Goal: Find specific page/section: Find specific page/section

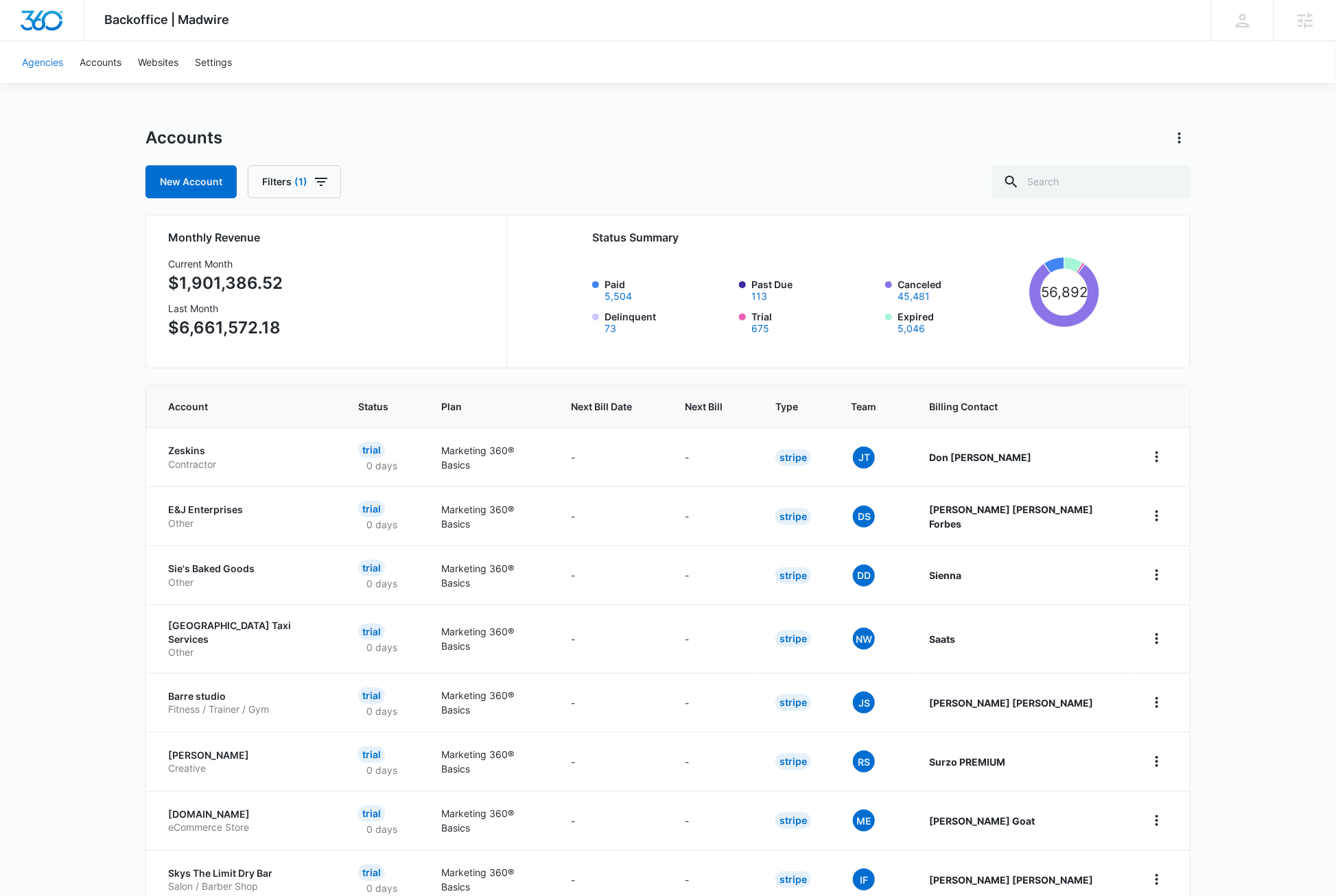
click at [50, 64] on link "Agencies" at bounding box center [43, 62] width 58 height 42
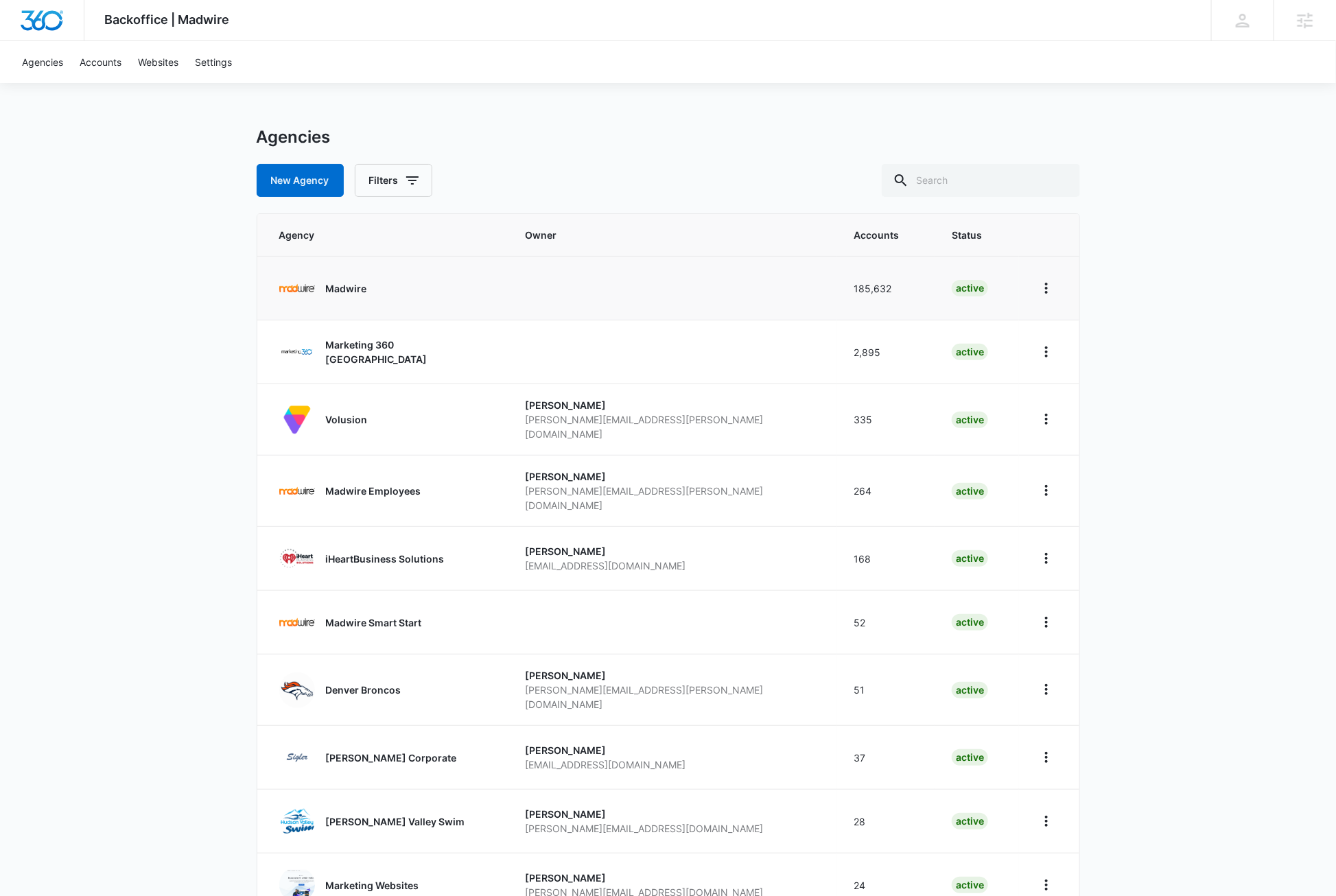
click at [336, 288] on p "Madwire" at bounding box center [346, 287] width 41 height 14
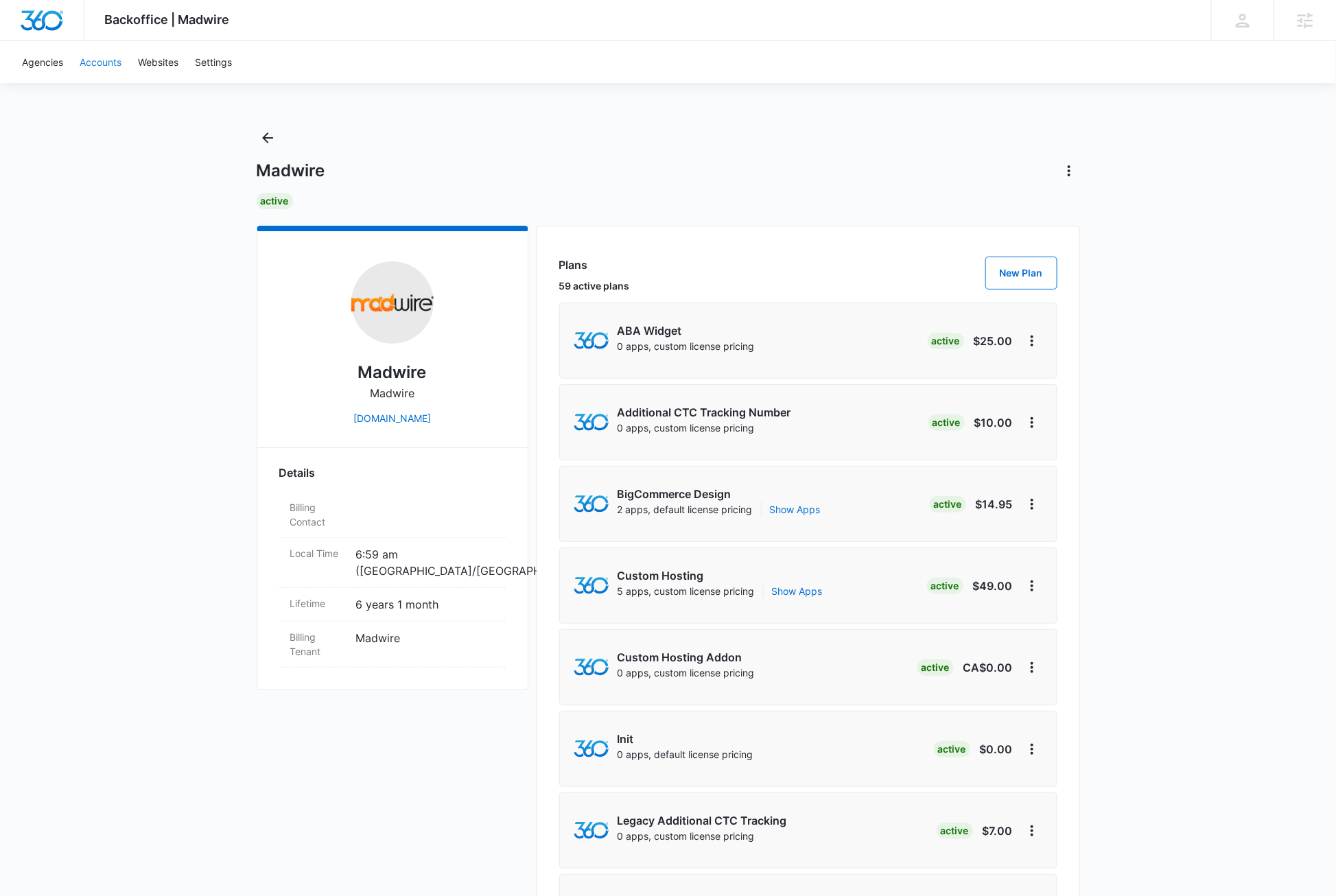
click at [104, 63] on link "Accounts" at bounding box center [100, 62] width 59 height 42
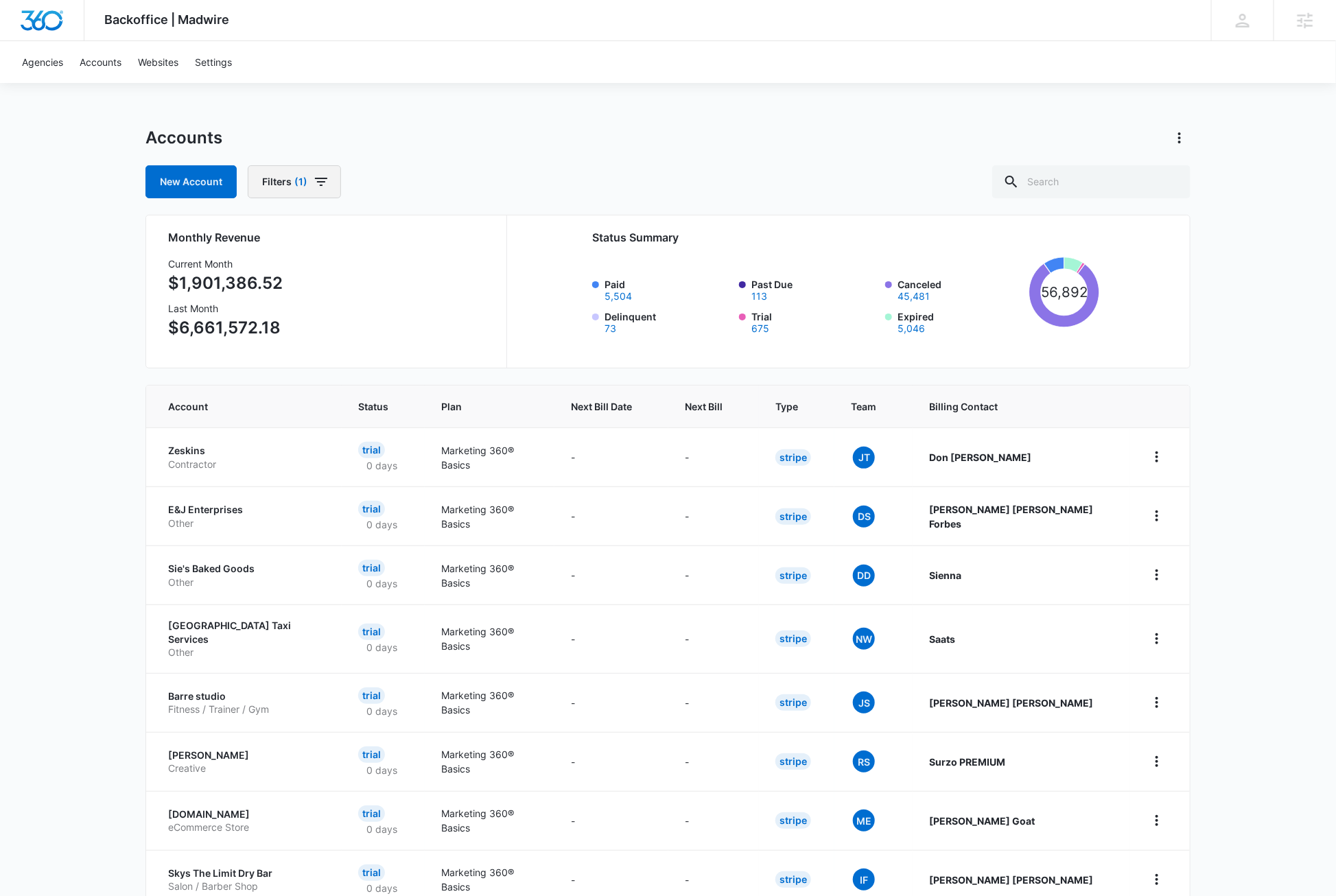
click at [322, 180] on icon "button" at bounding box center [321, 182] width 17 height 17
click at [337, 421] on button "Clear All" at bounding box center [344, 424] width 158 height 26
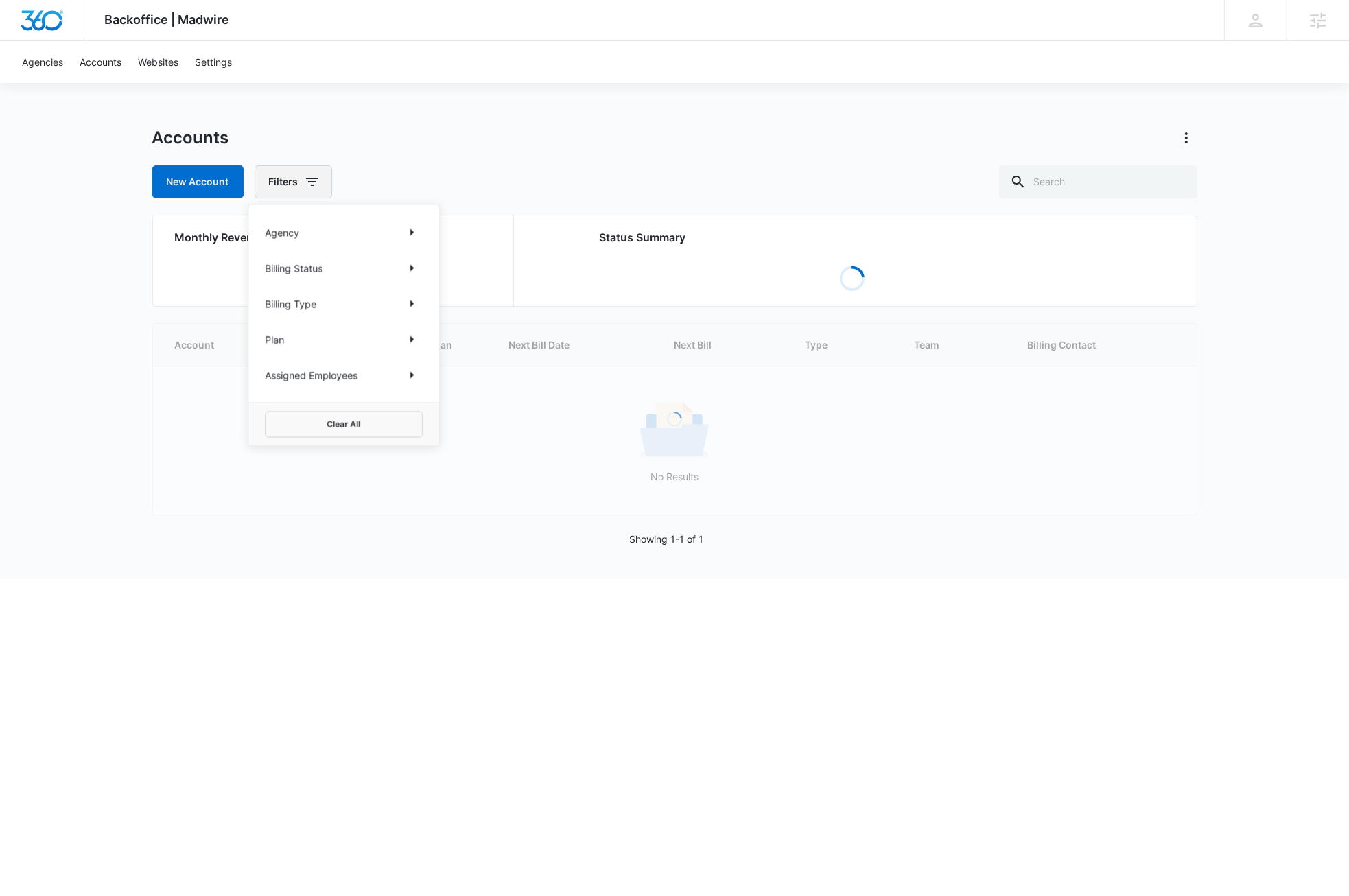
click at [315, 180] on icon "button" at bounding box center [312, 182] width 17 height 17
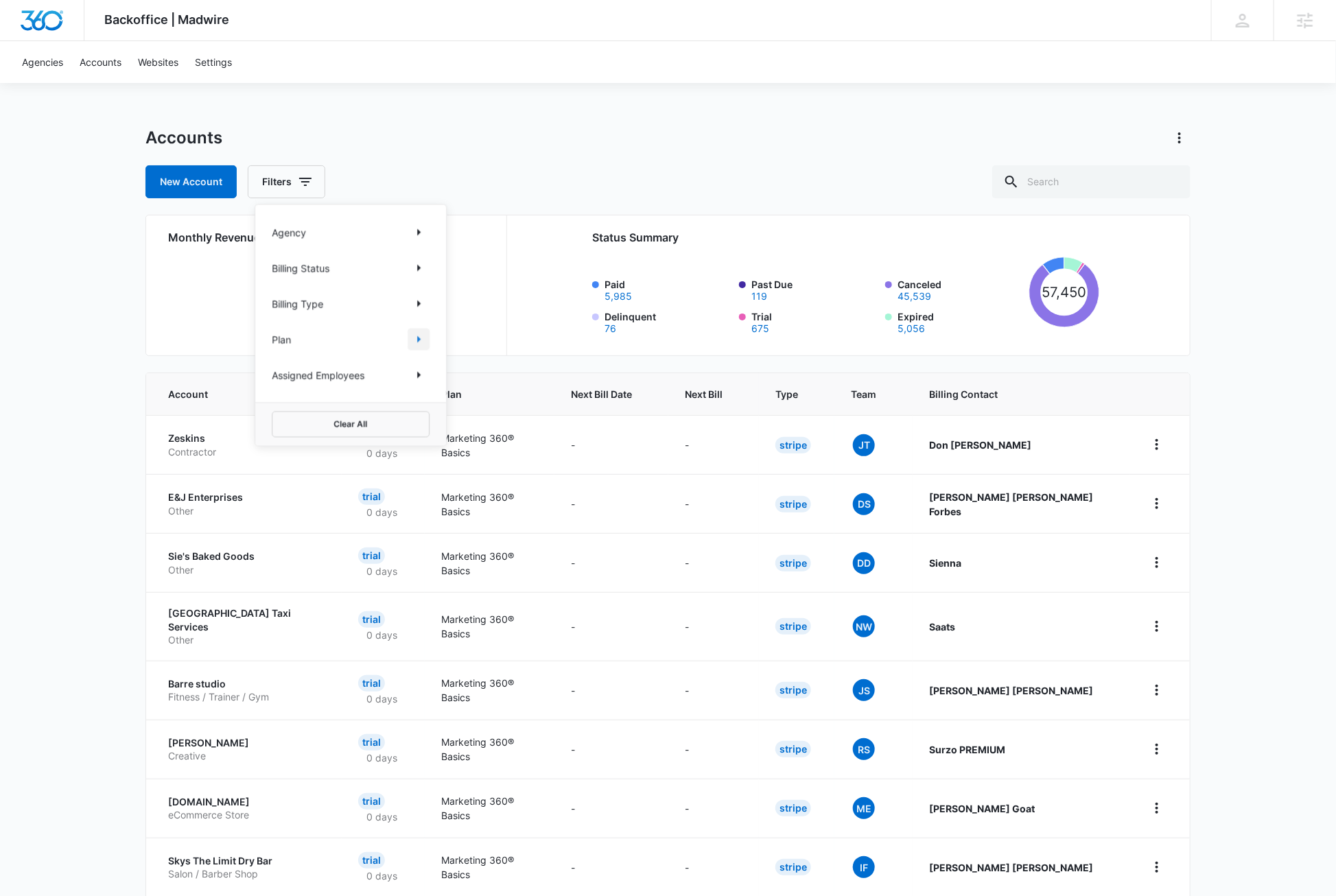
click at [421, 338] on icon "Show Plan filters" at bounding box center [419, 339] width 17 height 17
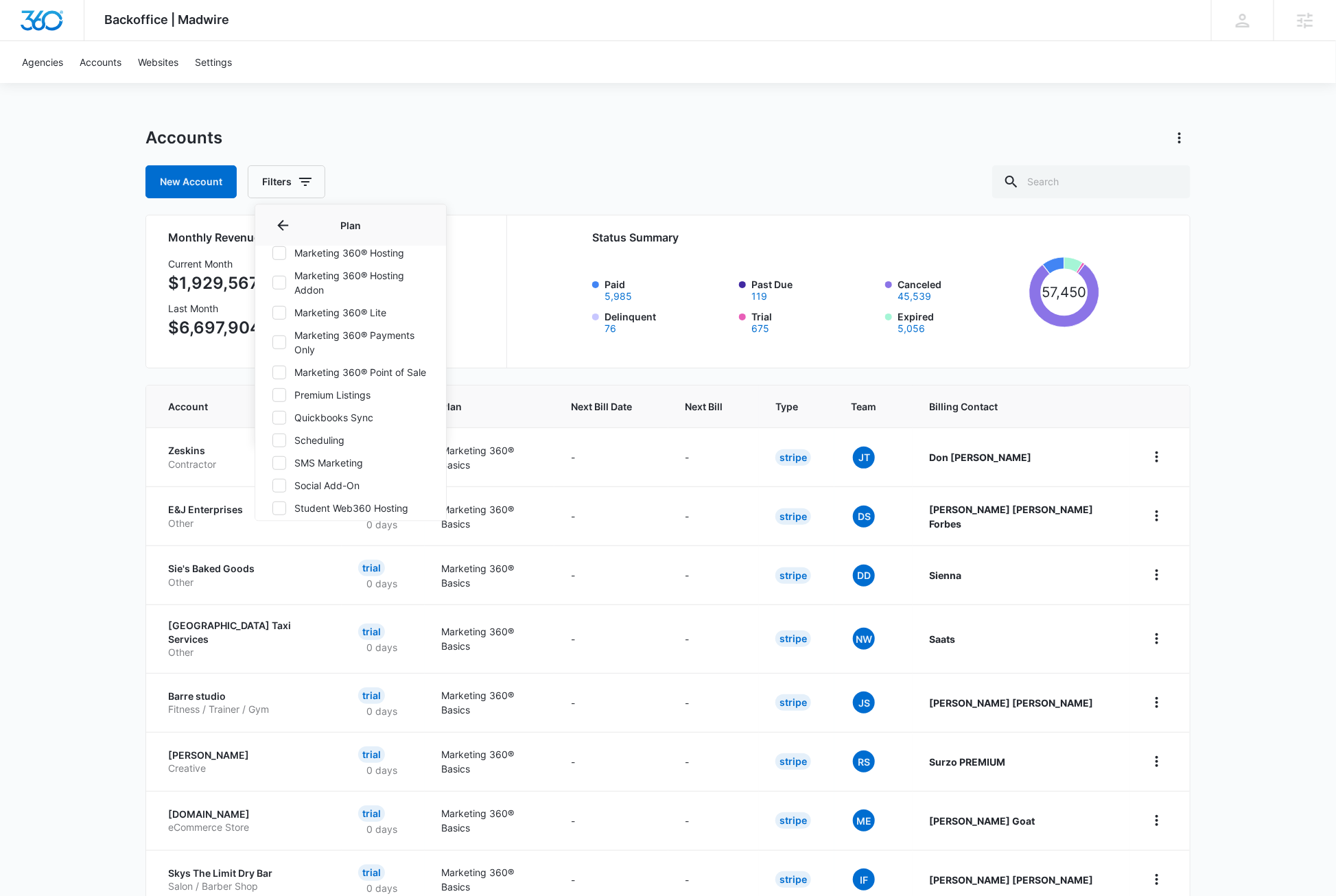
scroll to position [472, 0]
click at [278, 300] on icon at bounding box center [279, 293] width 12 height 12
click at [273, 294] on input "Marketing 360® Full Platform" at bounding box center [272, 293] width 1 height 1
checkbox input "true"
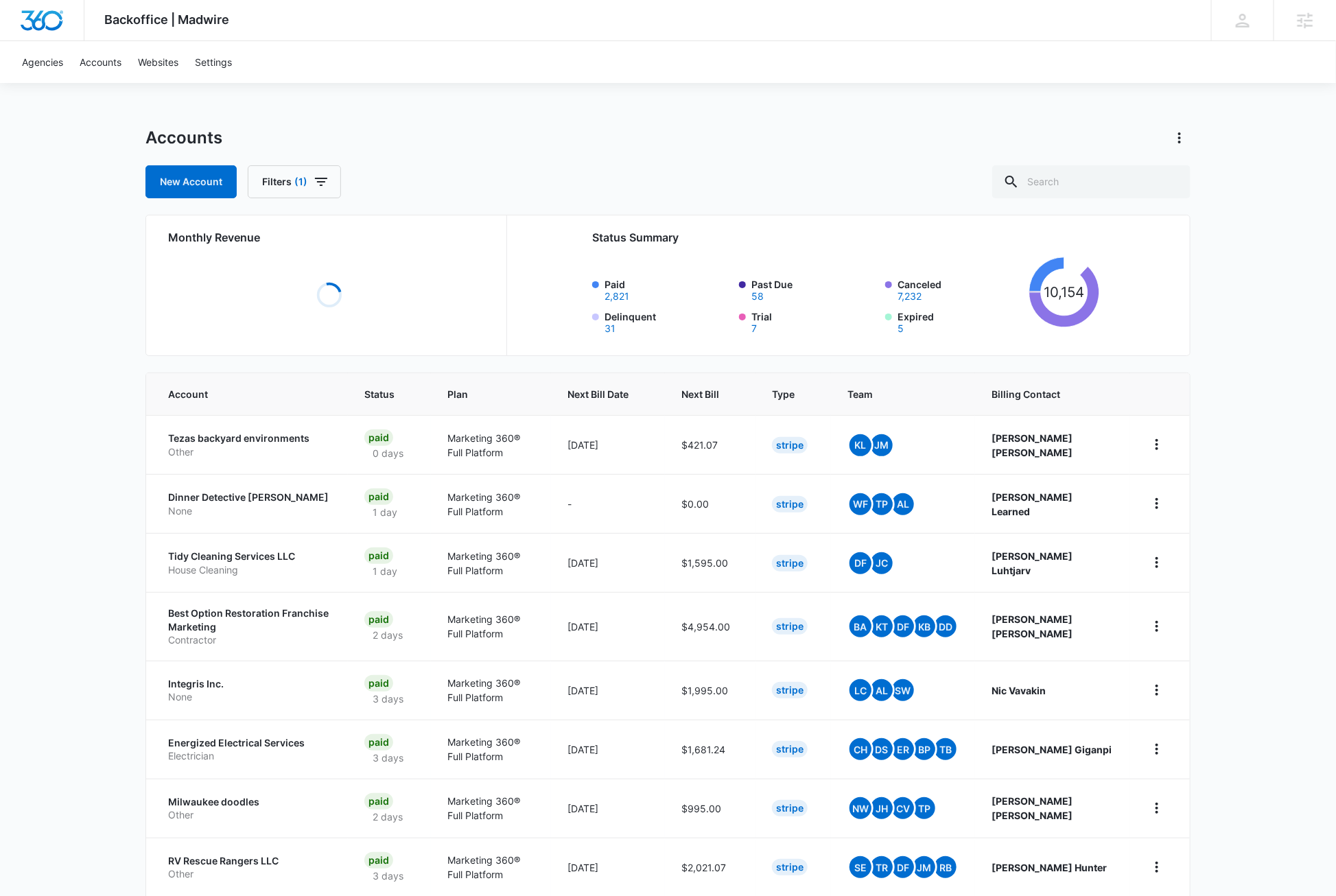
click at [79, 466] on div "Backoffice | Madwire Apps Settings DB [PERSON_NAME] [PERSON_NAME][EMAIL_ADDRESS…" at bounding box center [668, 550] width 1336 height 1100
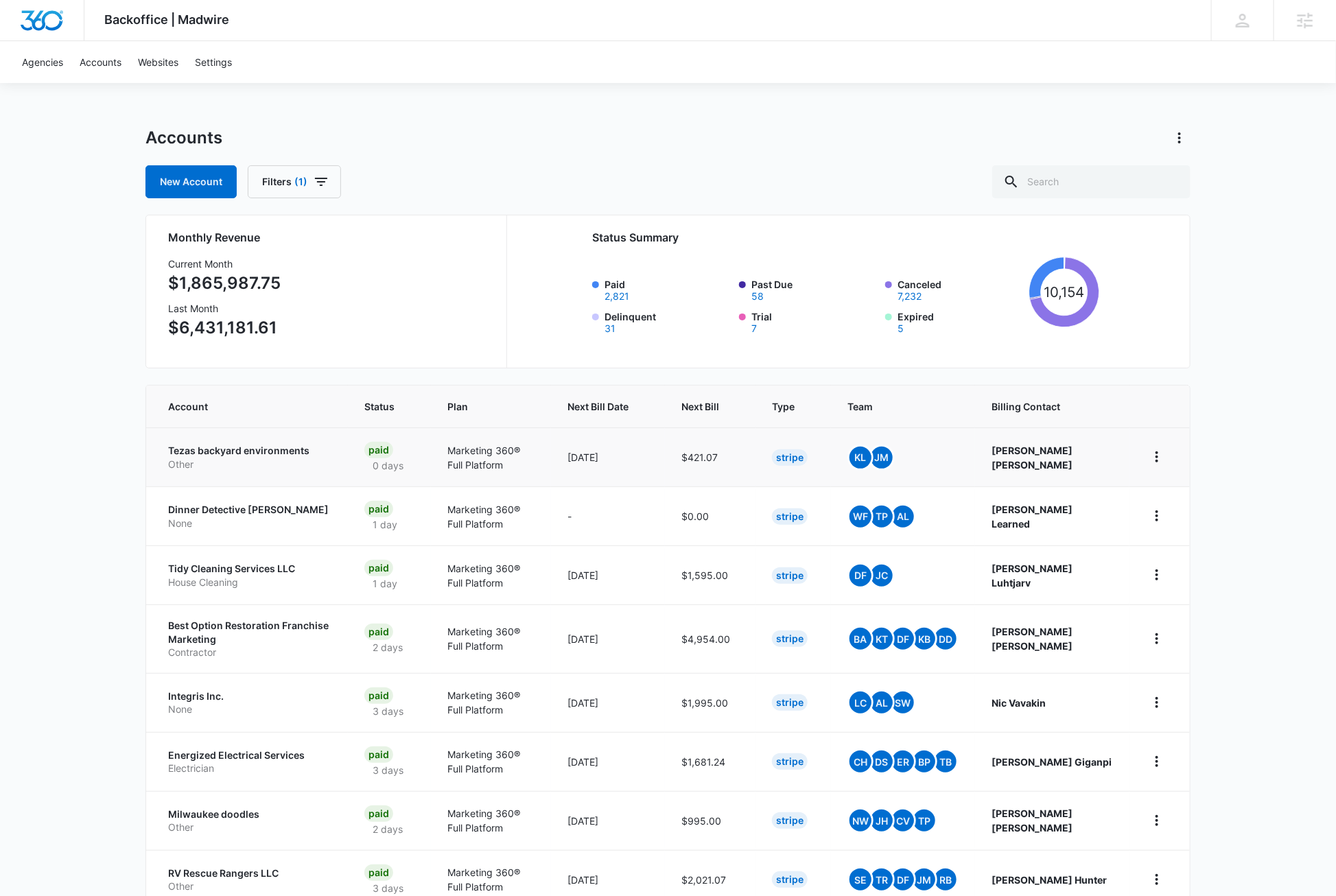
click at [253, 450] on p "Tezas backyard environments" at bounding box center [250, 450] width 164 height 14
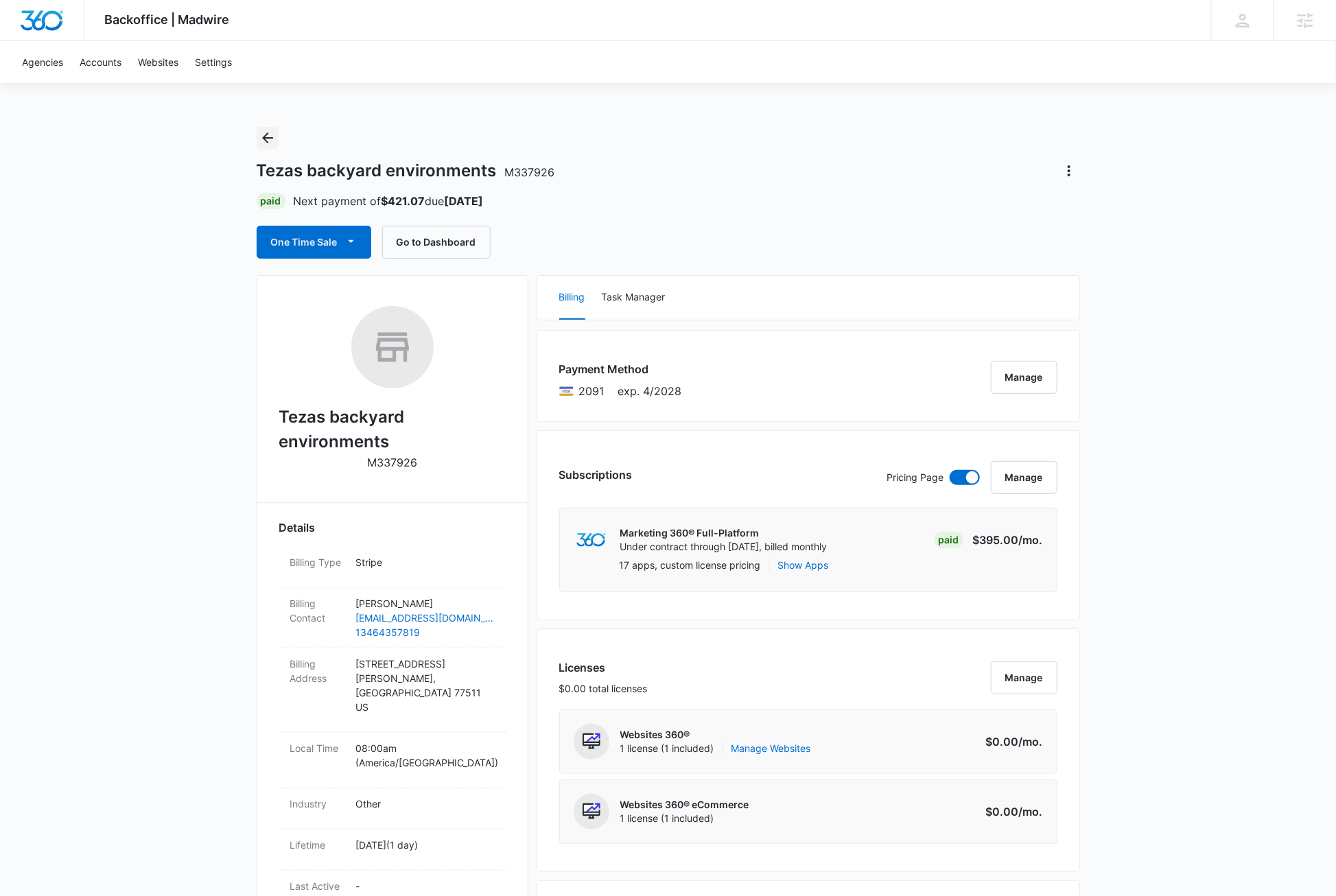
click at [269, 135] on icon "Back" at bounding box center [268, 138] width 17 height 17
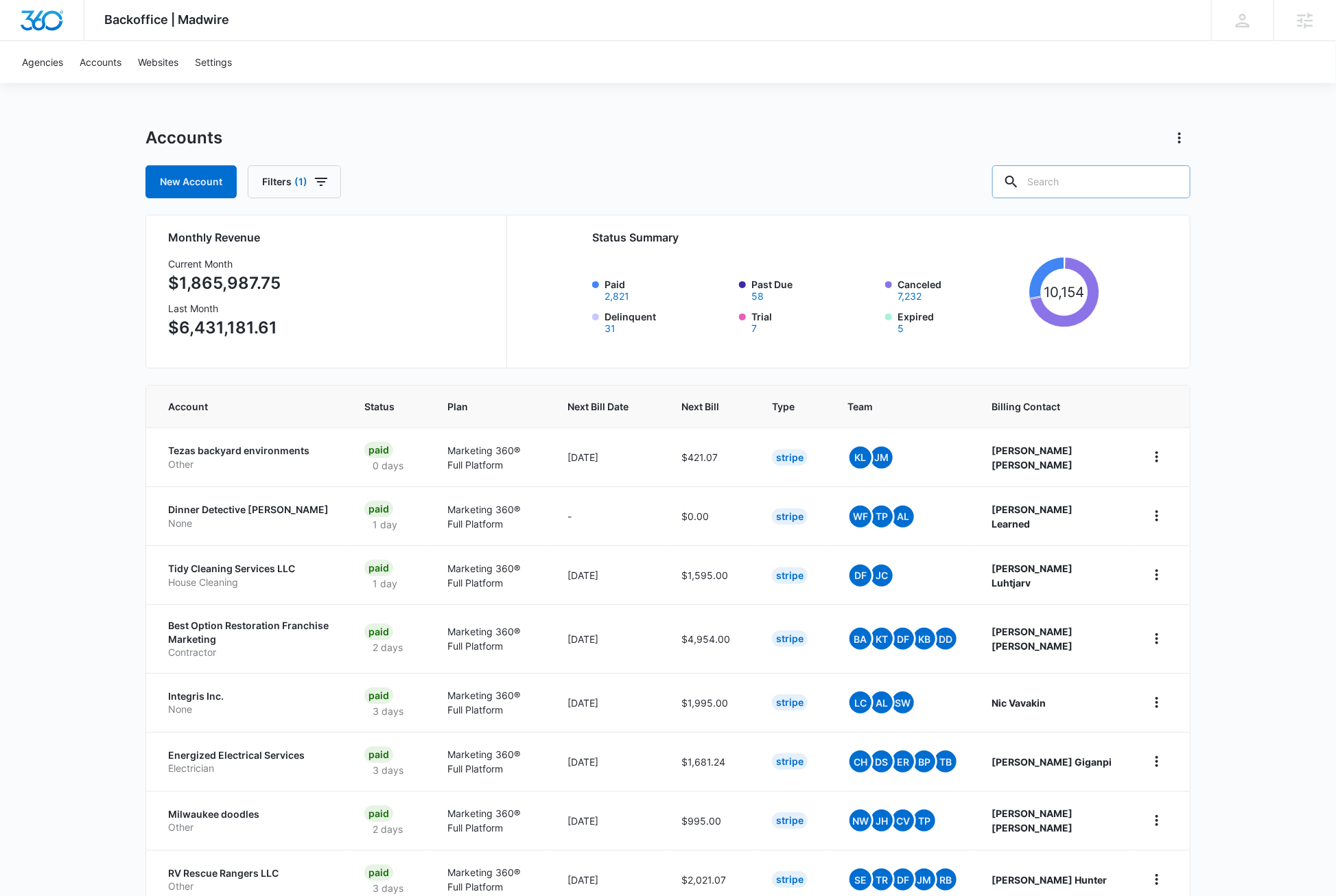
click at [1123, 178] on input "text" at bounding box center [1091, 182] width 198 height 33
paste input "M337531"
type input "M337531"
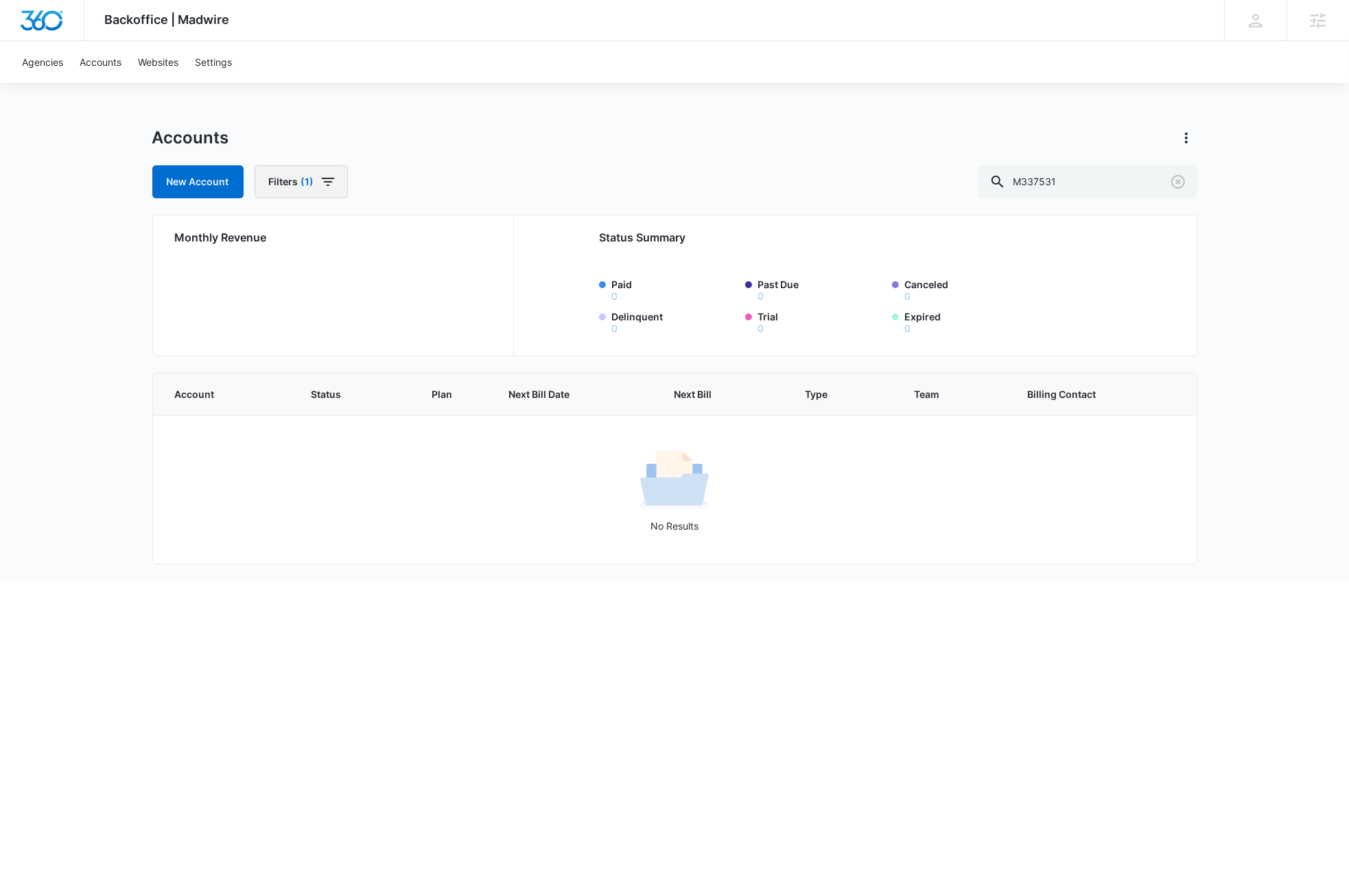
click at [329, 181] on icon "button" at bounding box center [327, 182] width 12 height 8
click at [340, 423] on button "Clear All" at bounding box center [350, 424] width 158 height 26
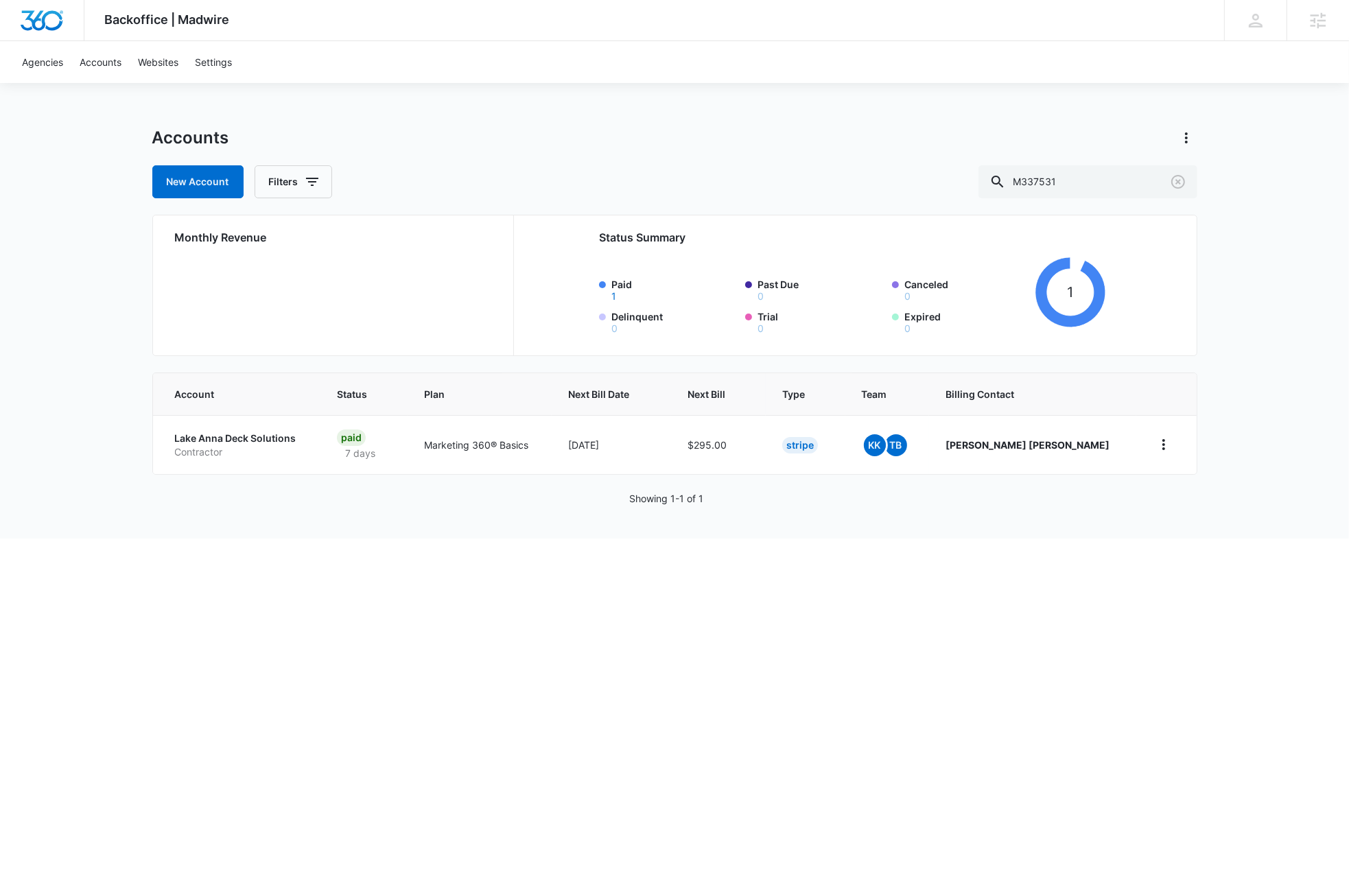
click at [297, 640] on html "Backoffice | Madwire Apps Settings DB [PERSON_NAME] [PERSON_NAME][EMAIL_ADDRESS…" at bounding box center [674, 448] width 1349 height 896
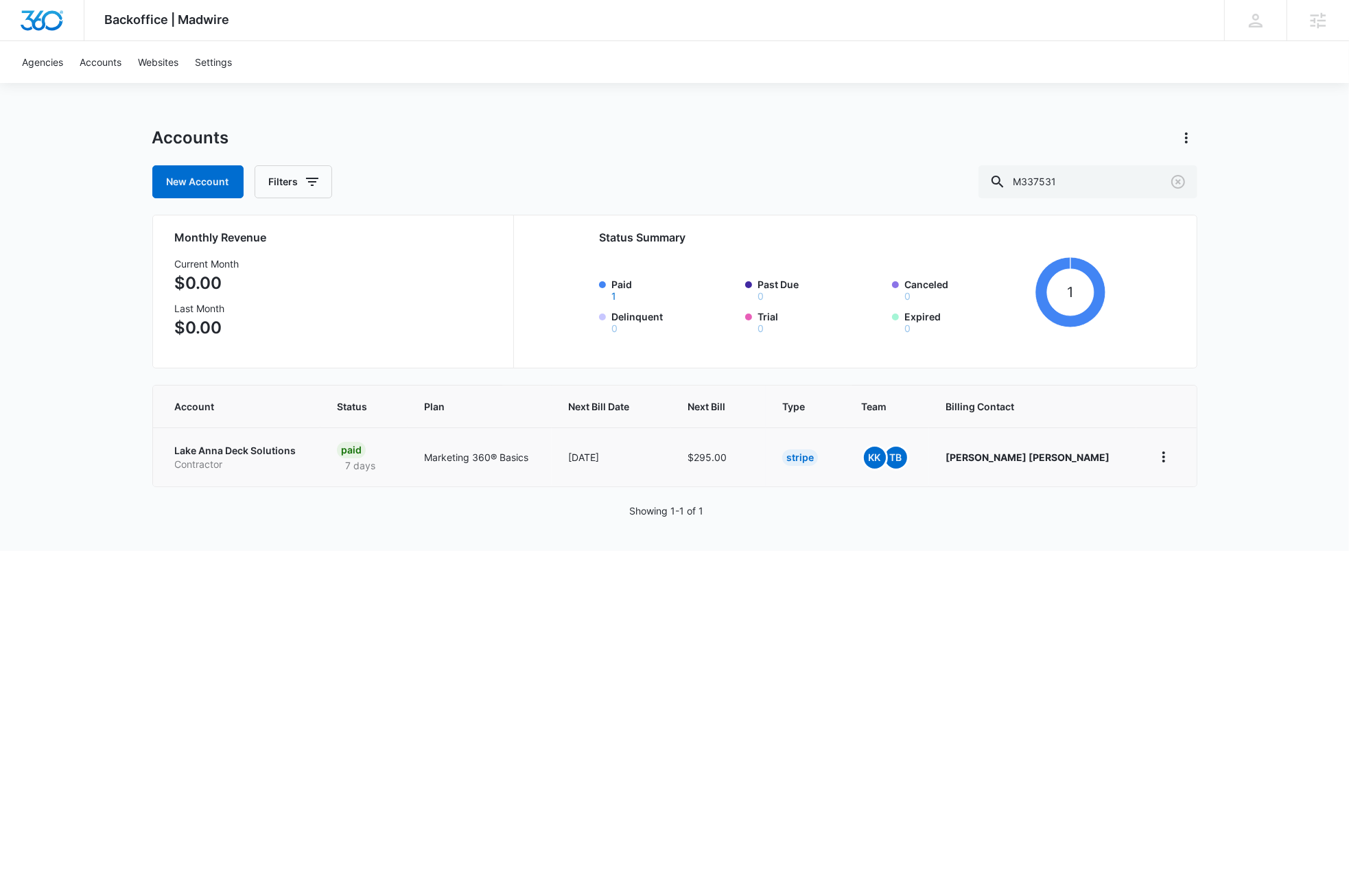
click at [247, 451] on p "Lake Anna Deck Solutions" at bounding box center [240, 450] width 129 height 14
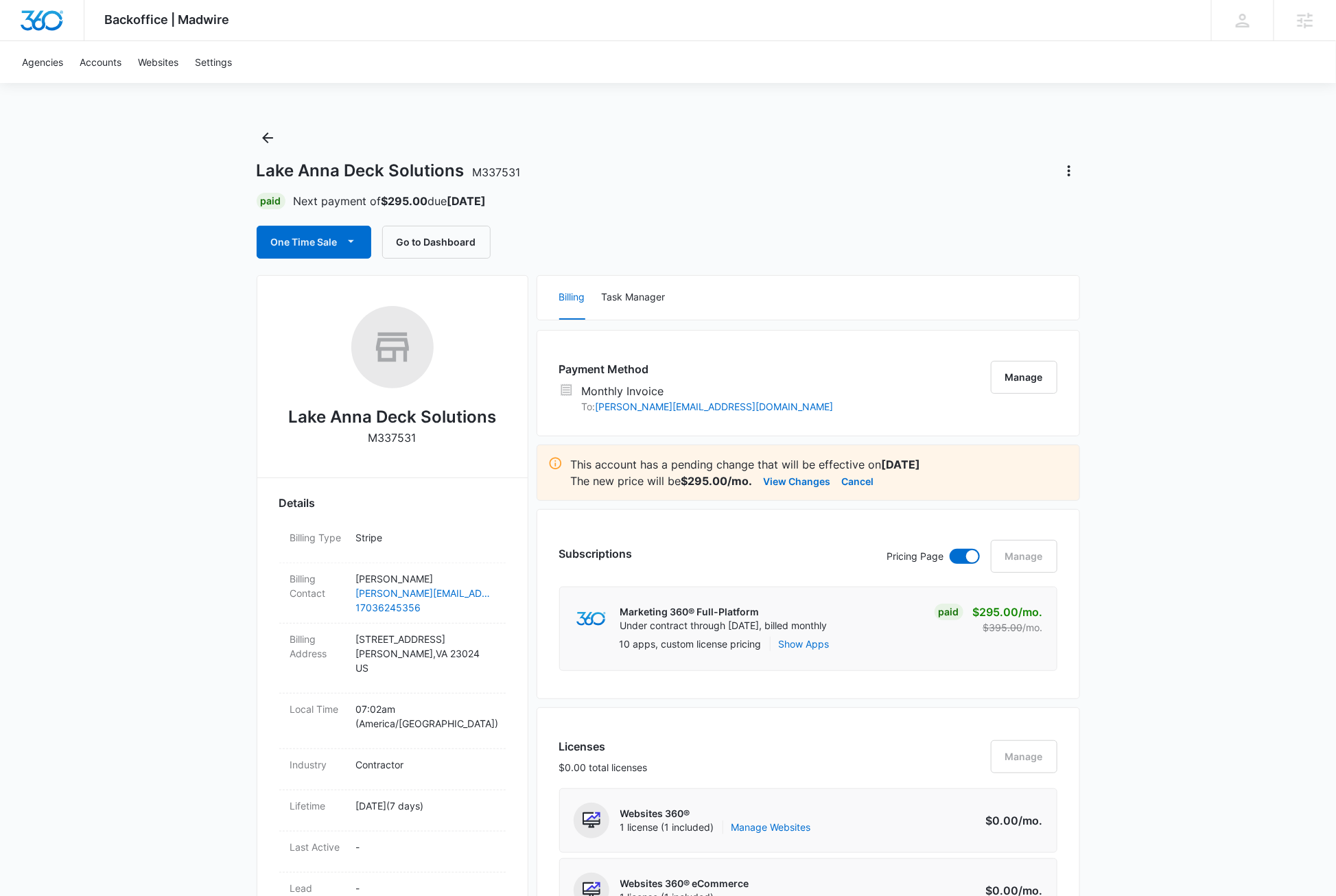
click at [398, 440] on p "M337531" at bounding box center [392, 438] width 48 height 17
copy p "M337531"
